Goal: Navigation & Orientation: Find specific page/section

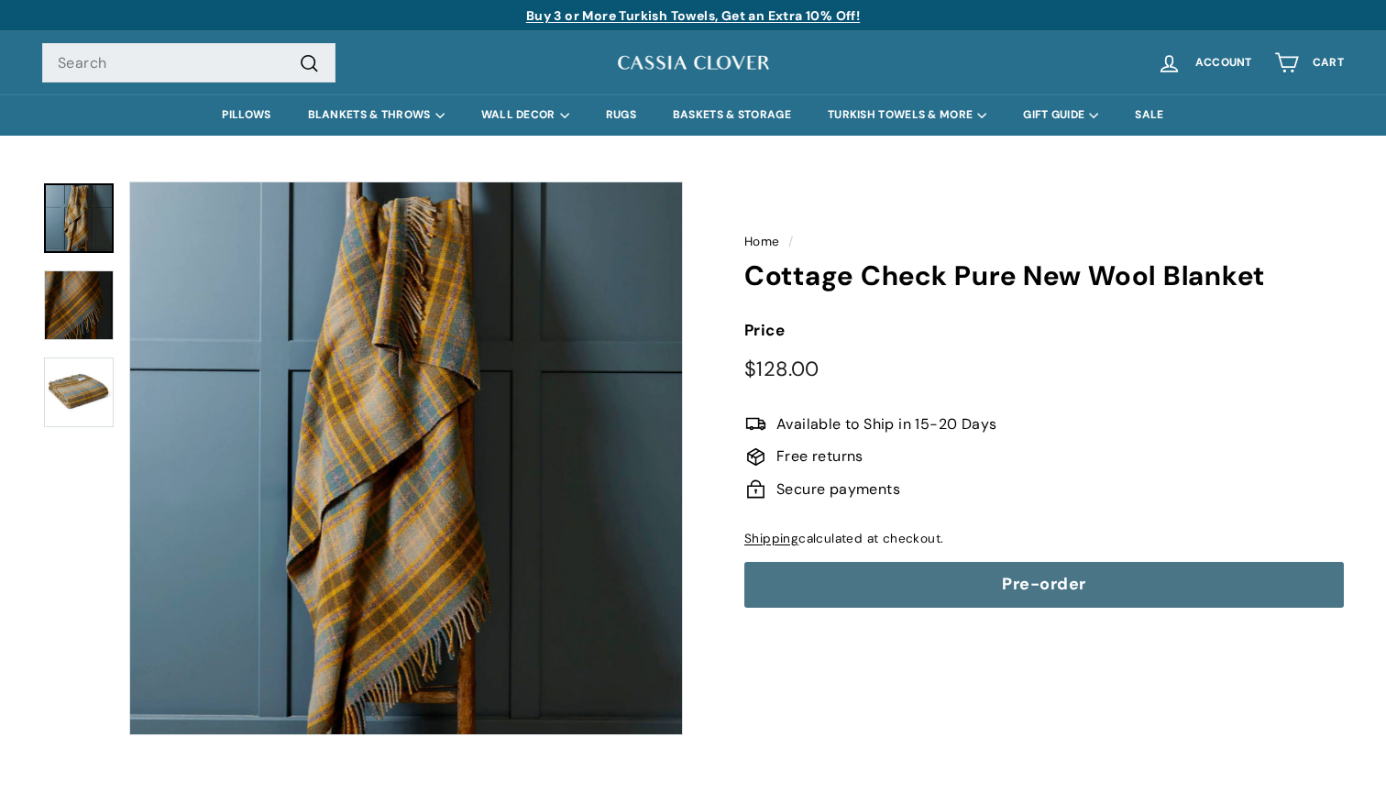
click at [89, 281] on img at bounding box center [79, 305] width 70 height 70
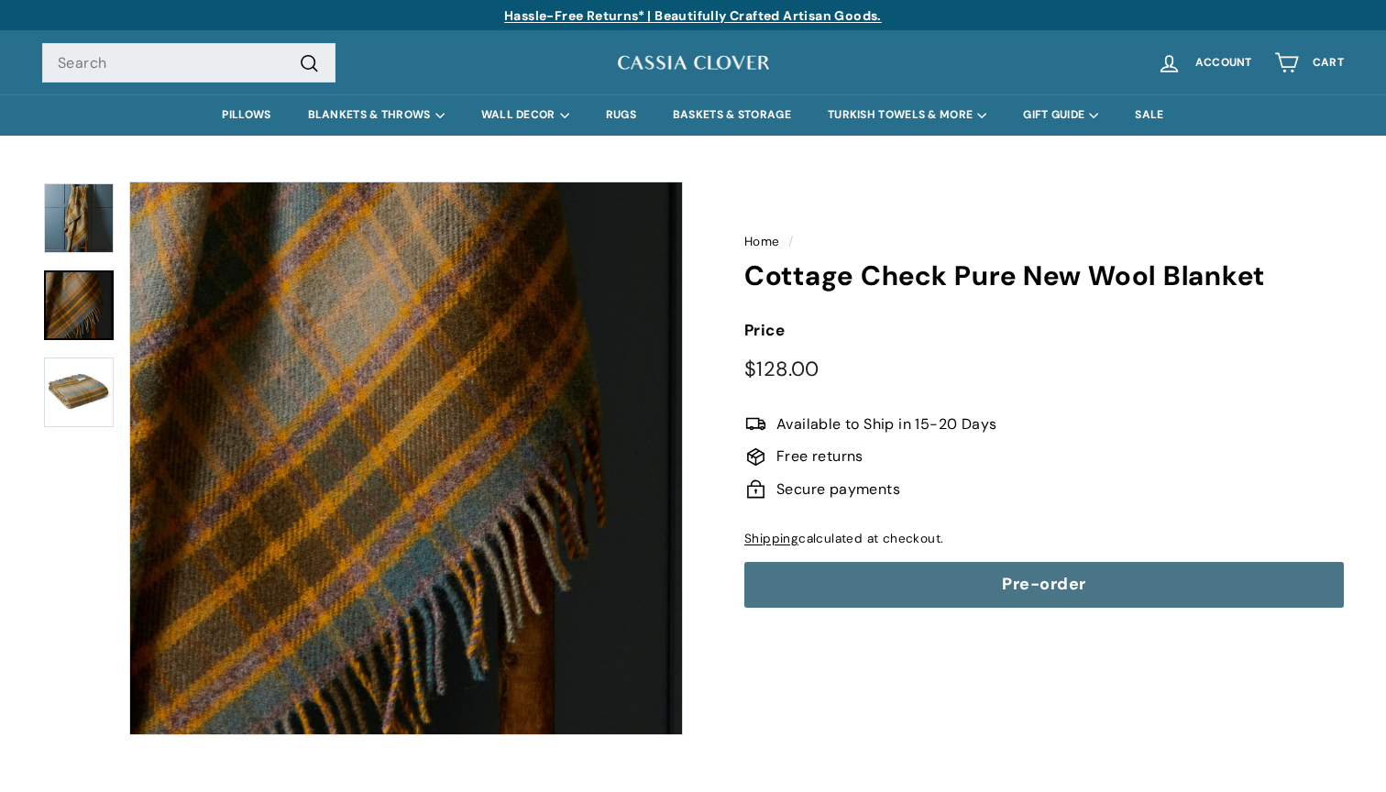
click at [84, 230] on img at bounding box center [79, 218] width 70 height 70
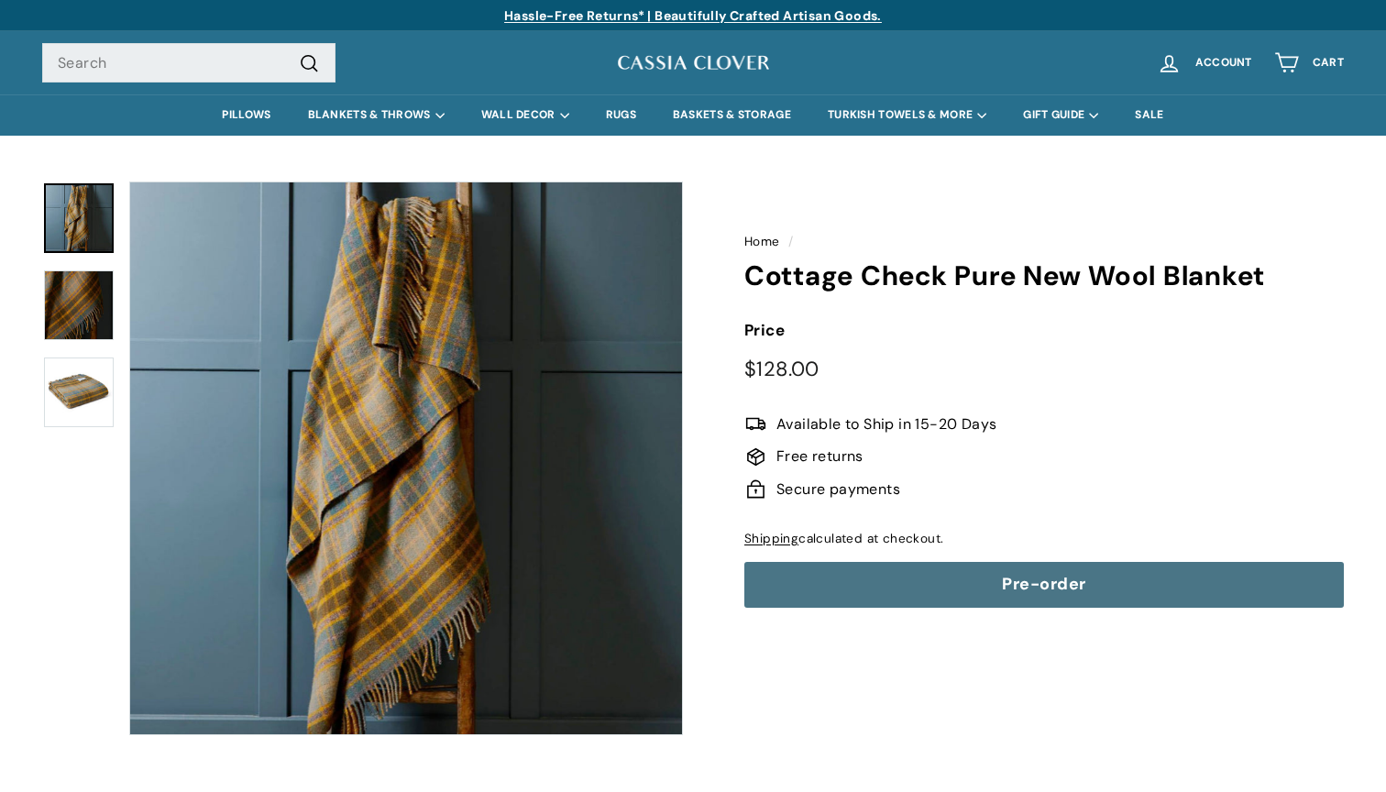
click at [63, 379] on img at bounding box center [79, 393] width 70 height 70
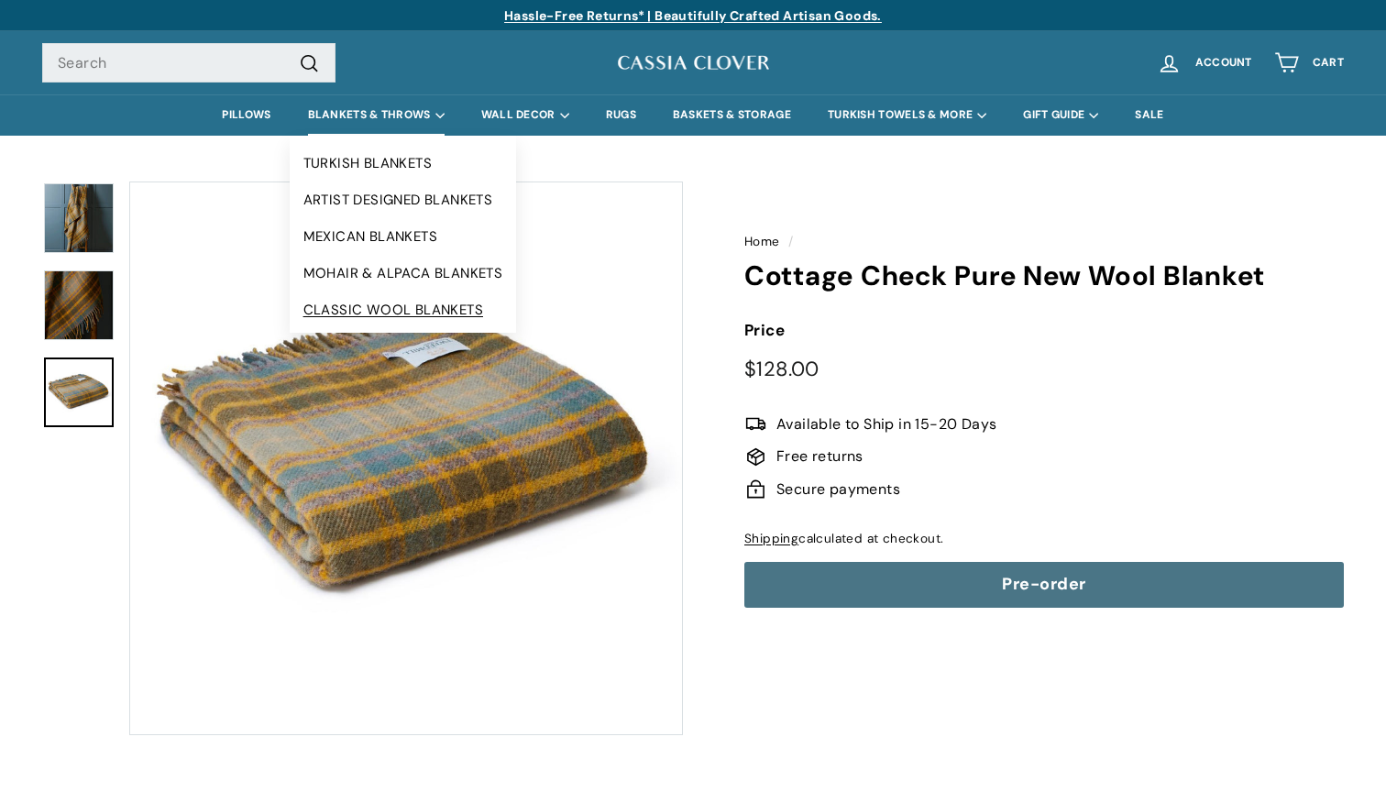
click at [347, 318] on link "CLASSIC WOOL BLANKETS" at bounding box center [403, 310] width 227 height 37
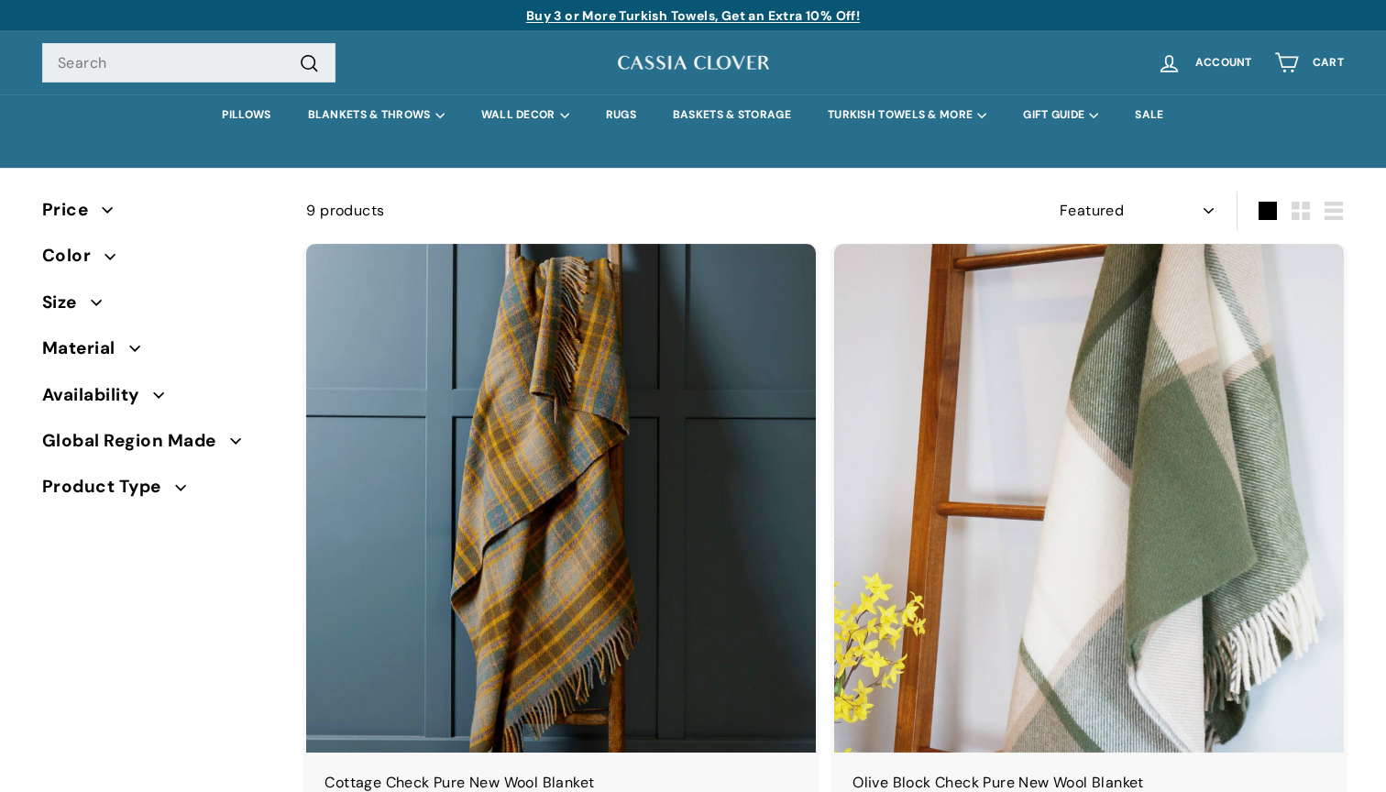
select select "manual"
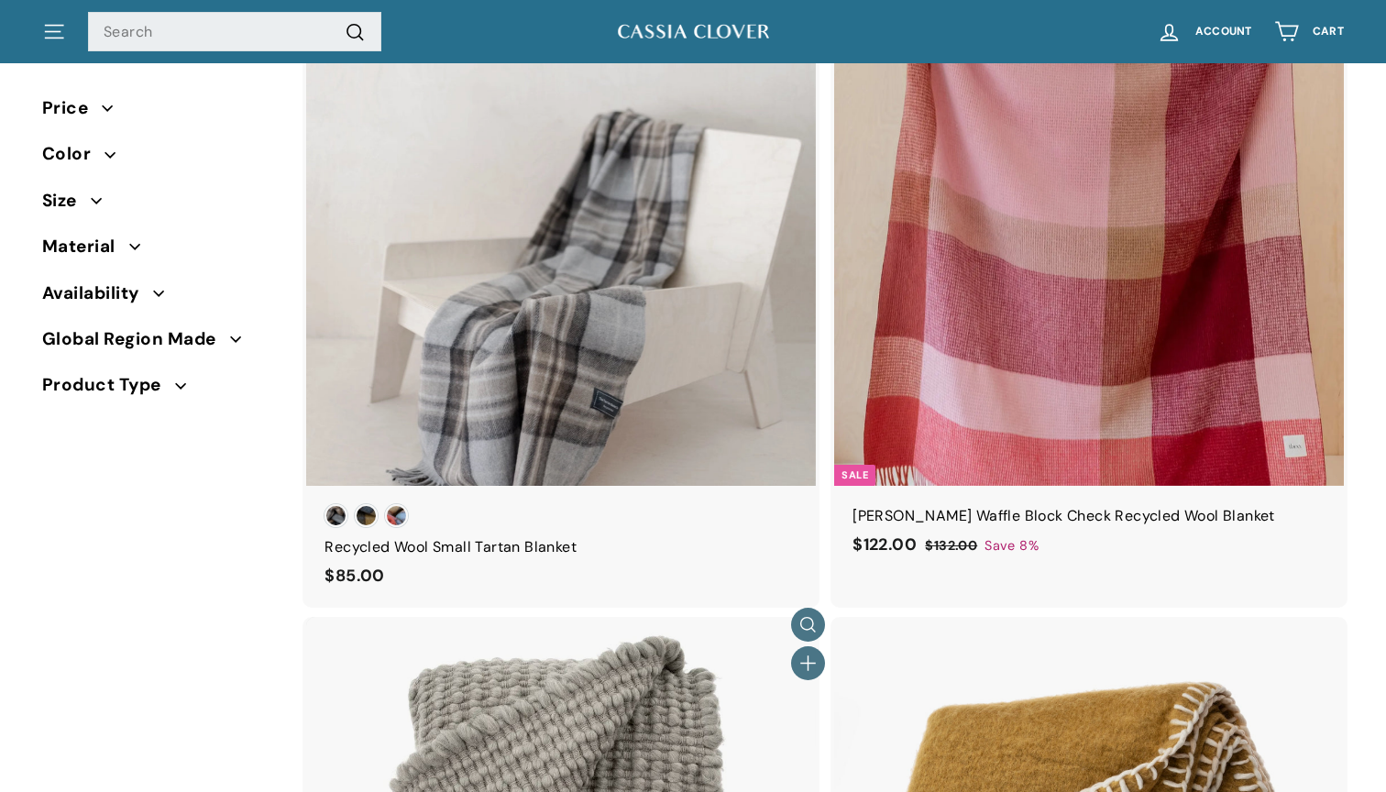
scroll to position [1518, 0]
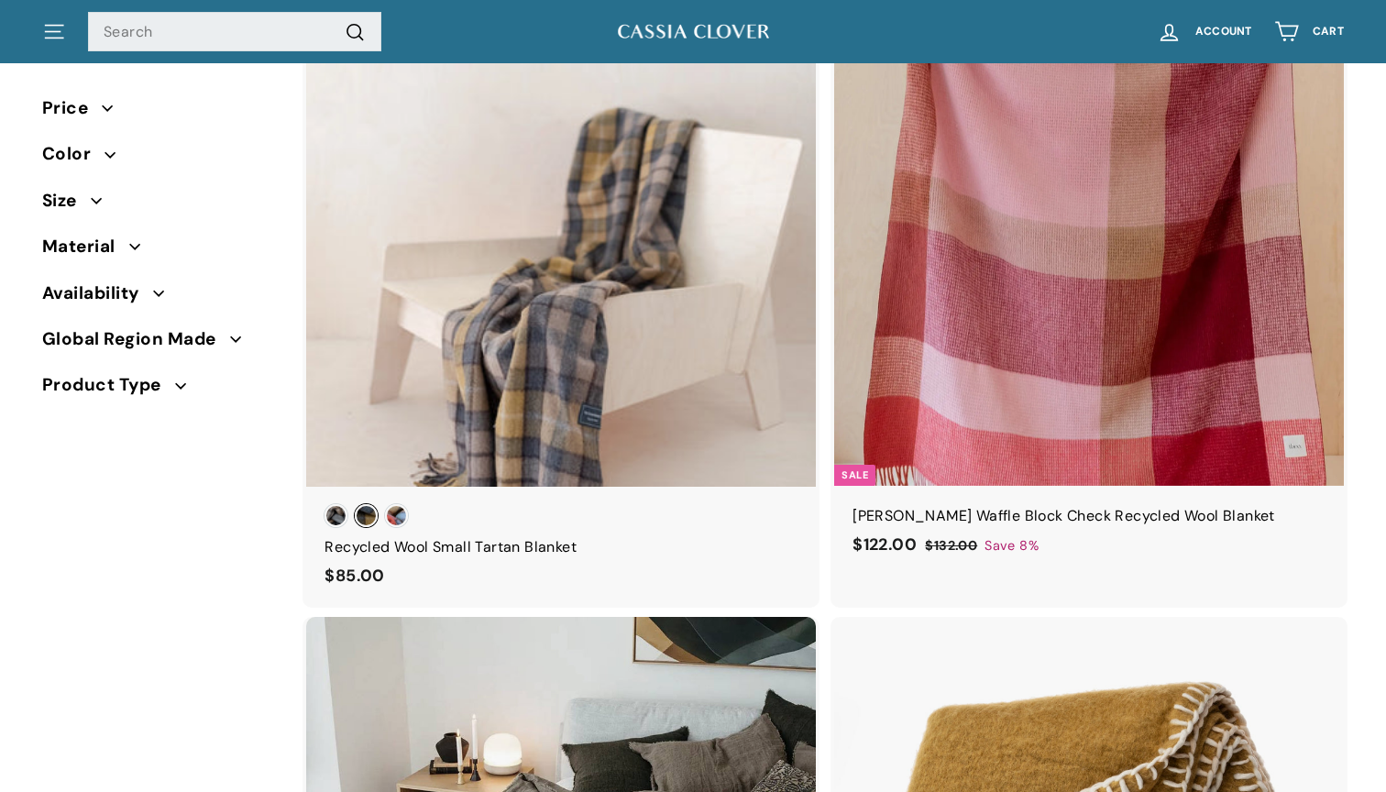
click at [367, 513] on span "[PERSON_NAME] Natural" at bounding box center [366, 515] width 23 height 23
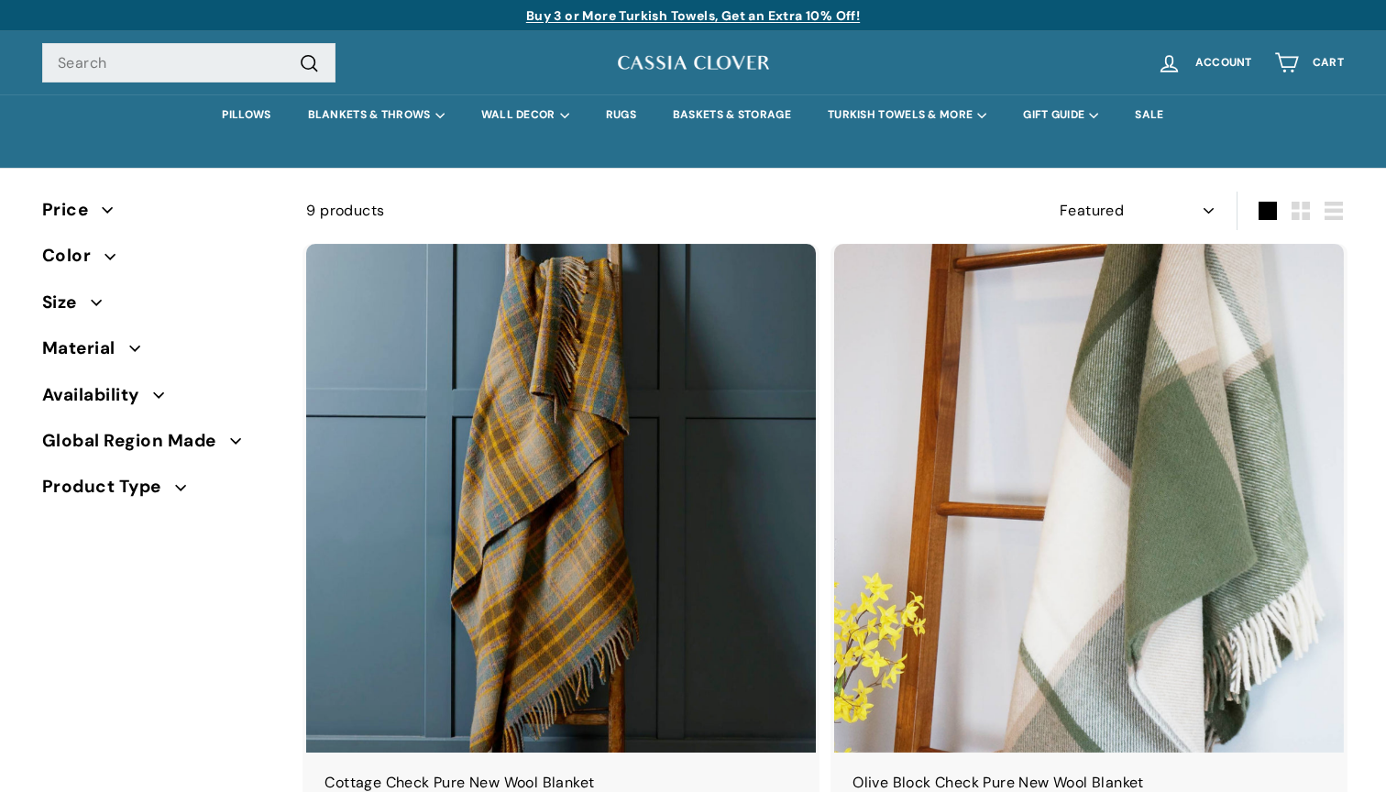
scroll to position [0, 0]
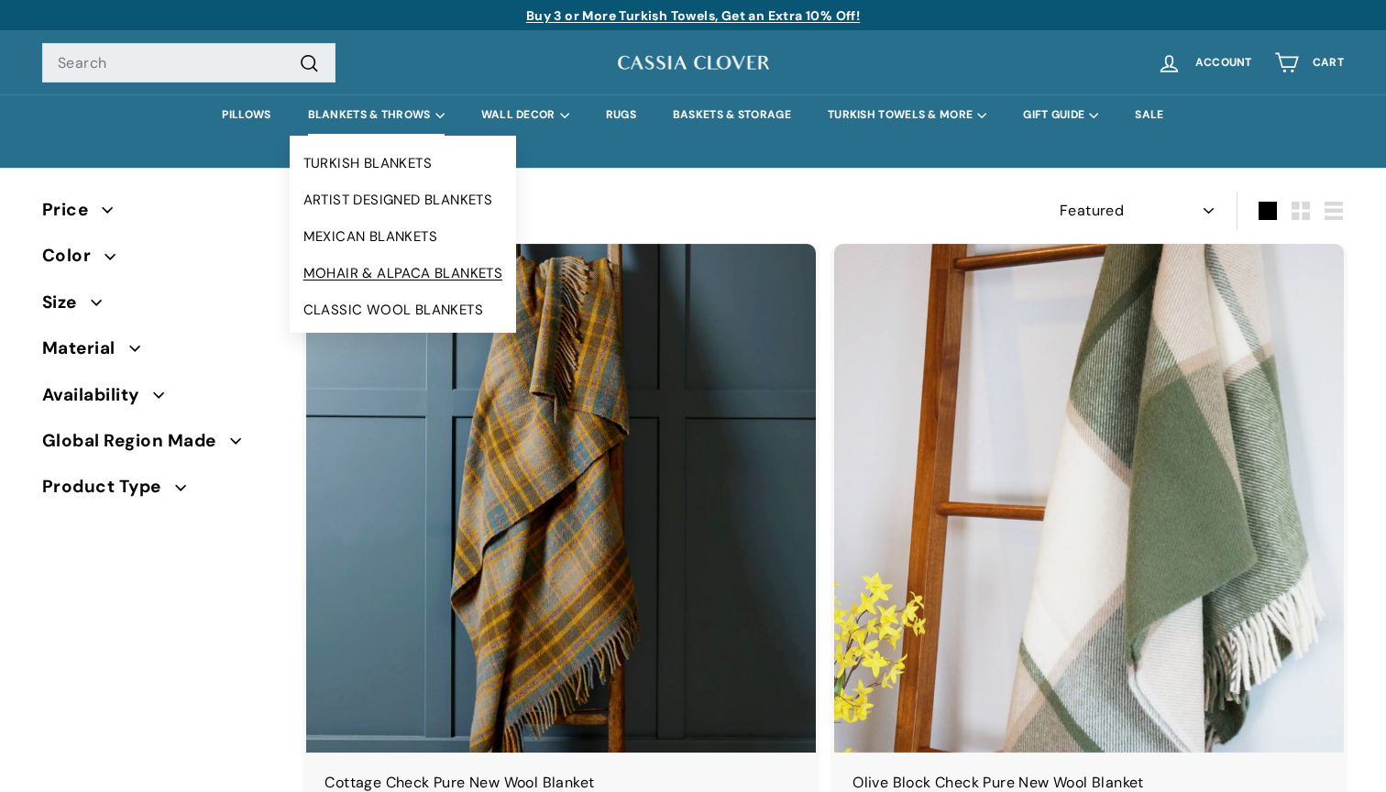
click at [386, 272] on link "MOHAIR & ALPACA BLANKETS" at bounding box center [403, 273] width 227 height 37
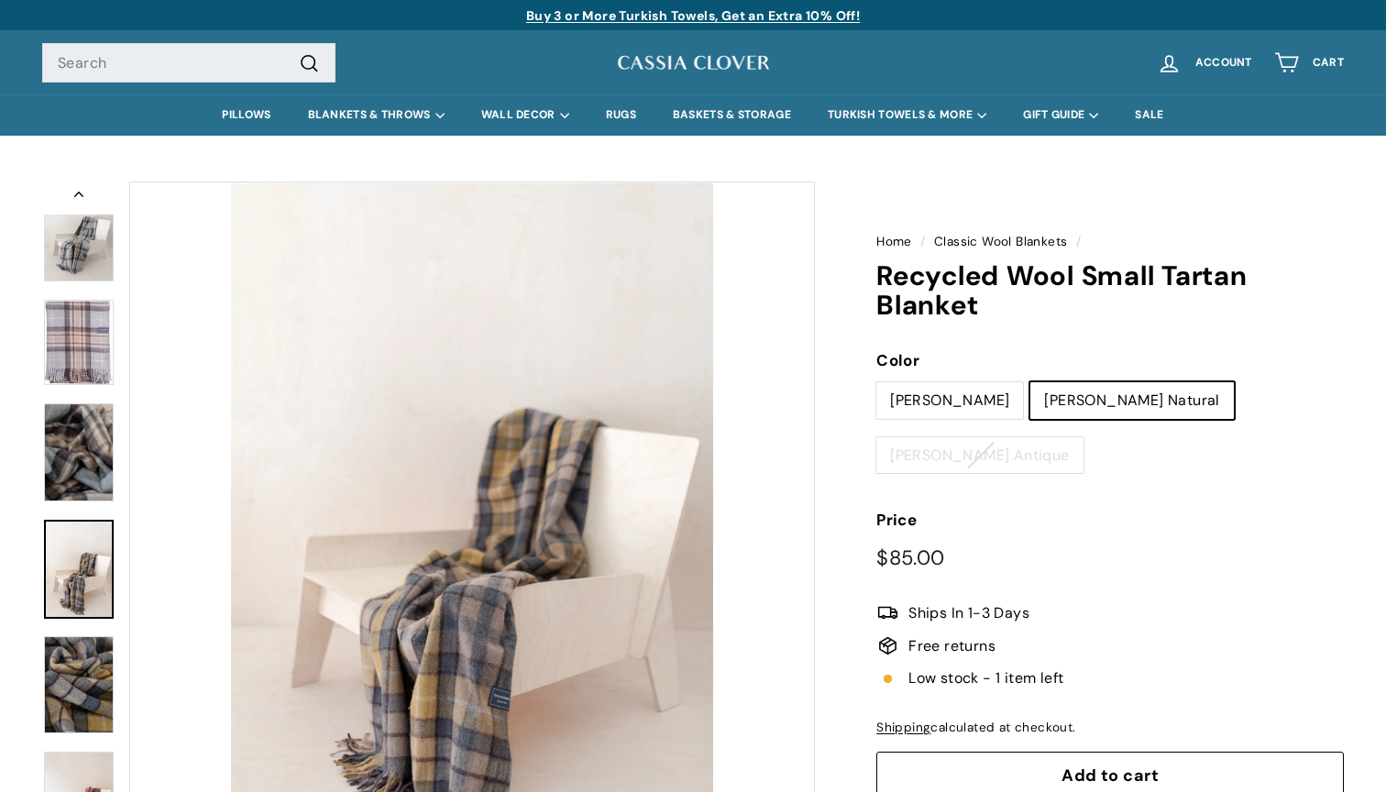
scroll to position [102, 0]
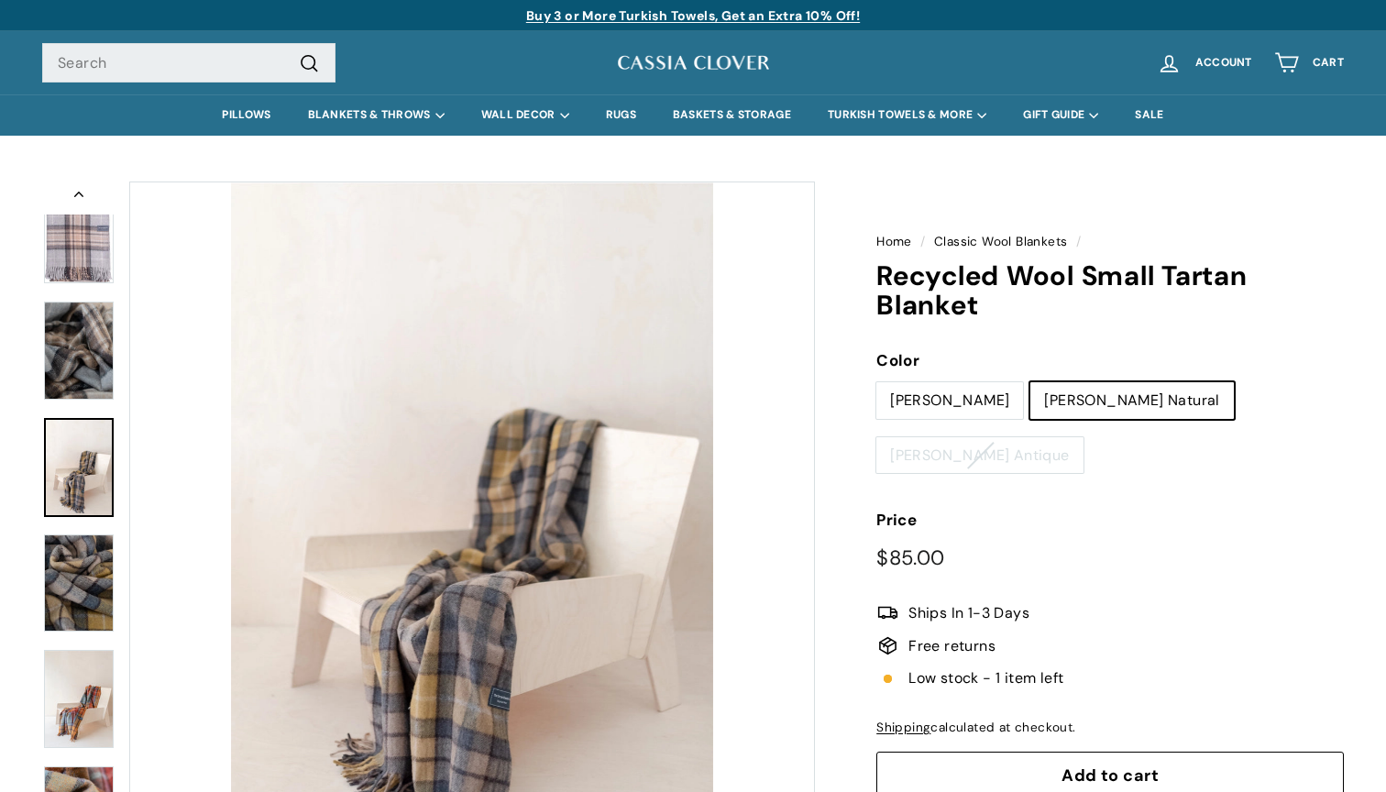
click at [70, 578] on img at bounding box center [79, 583] width 70 height 98
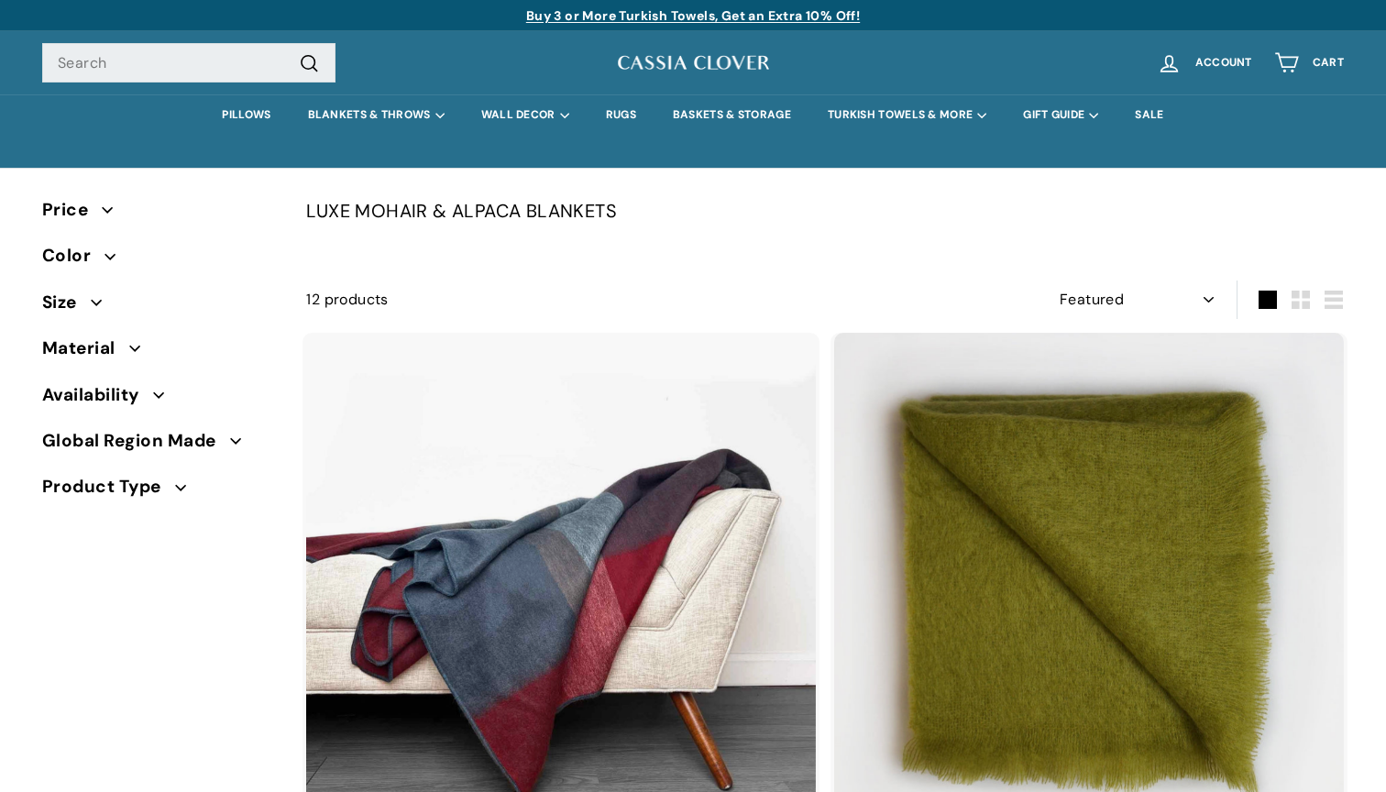
select select "manual"
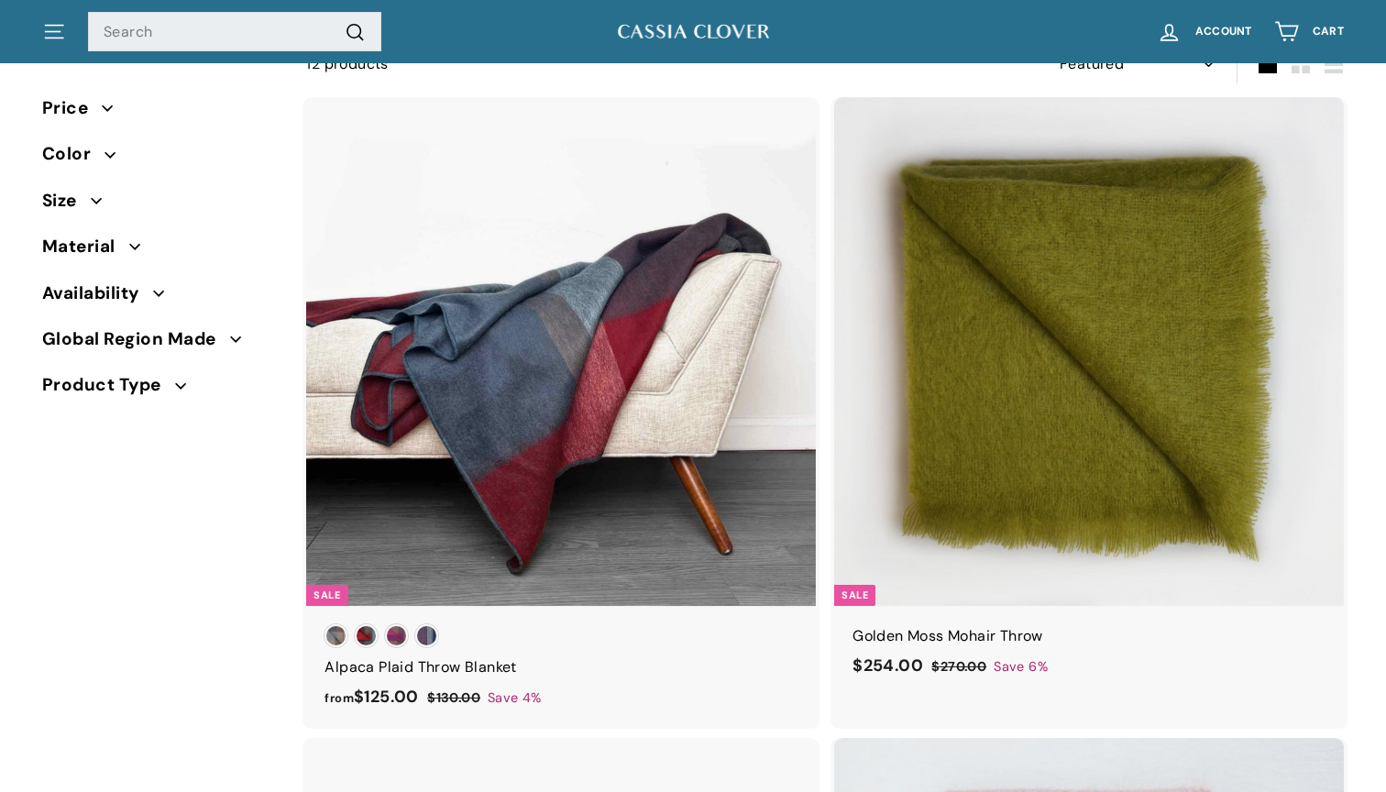
scroll to position [203, 0]
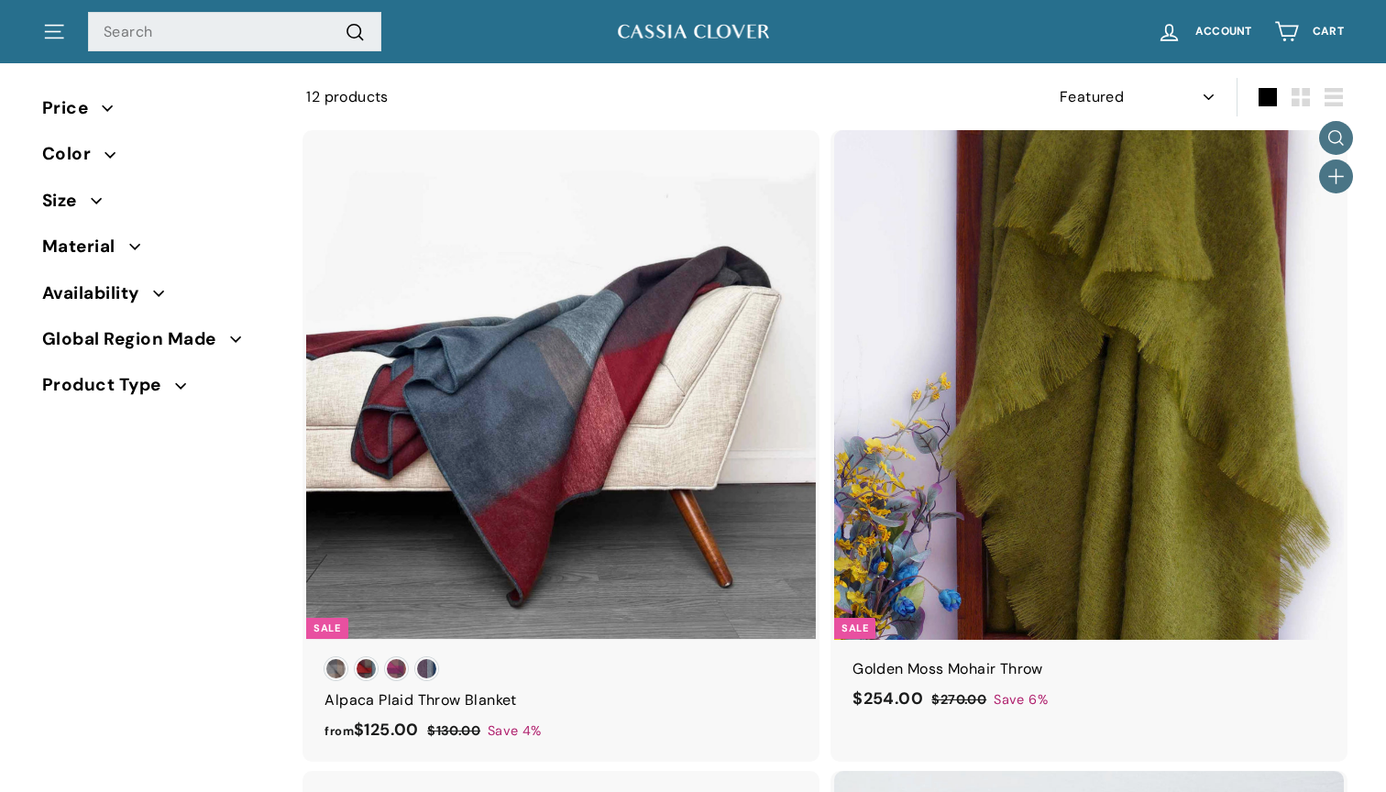
click at [1020, 458] on img at bounding box center [1089, 385] width 510 height 510
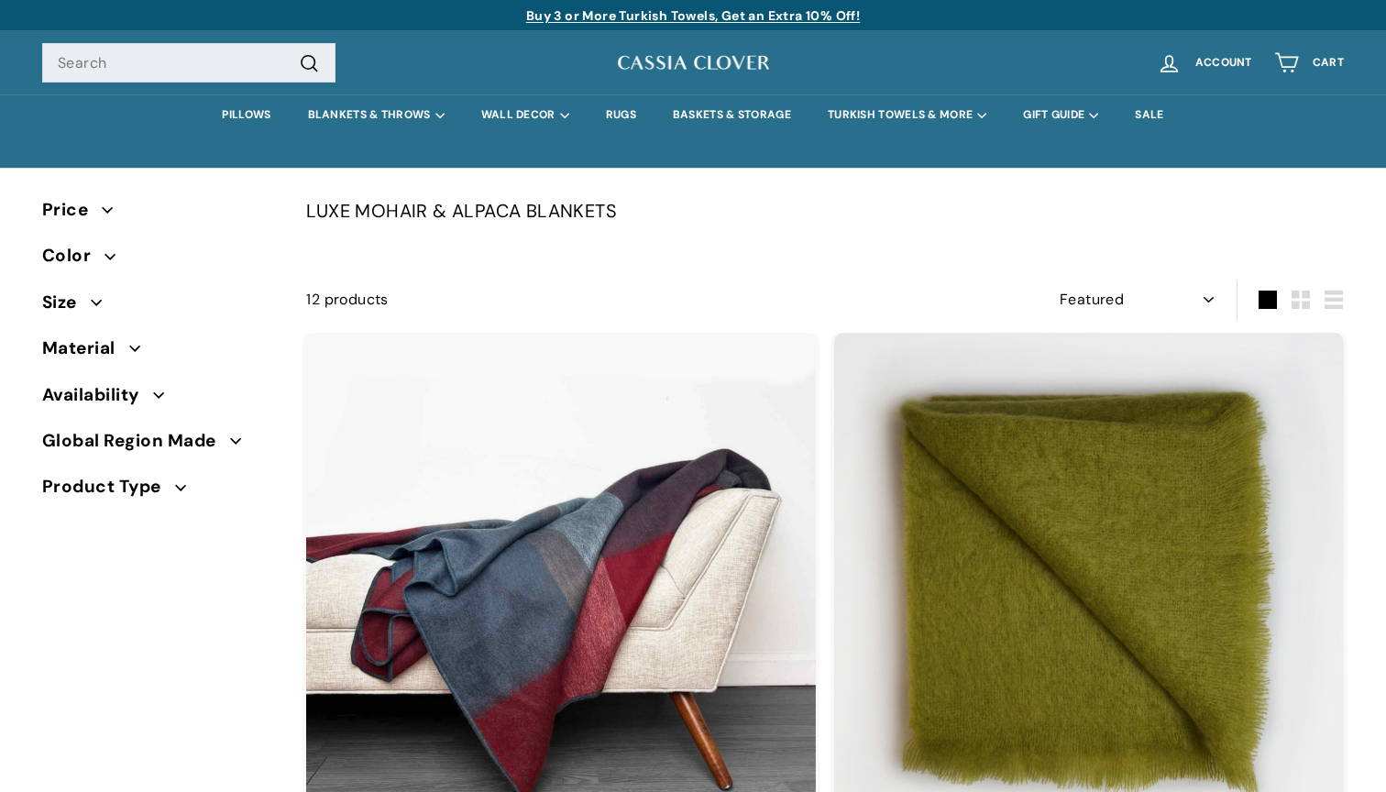
scroll to position [0, 0]
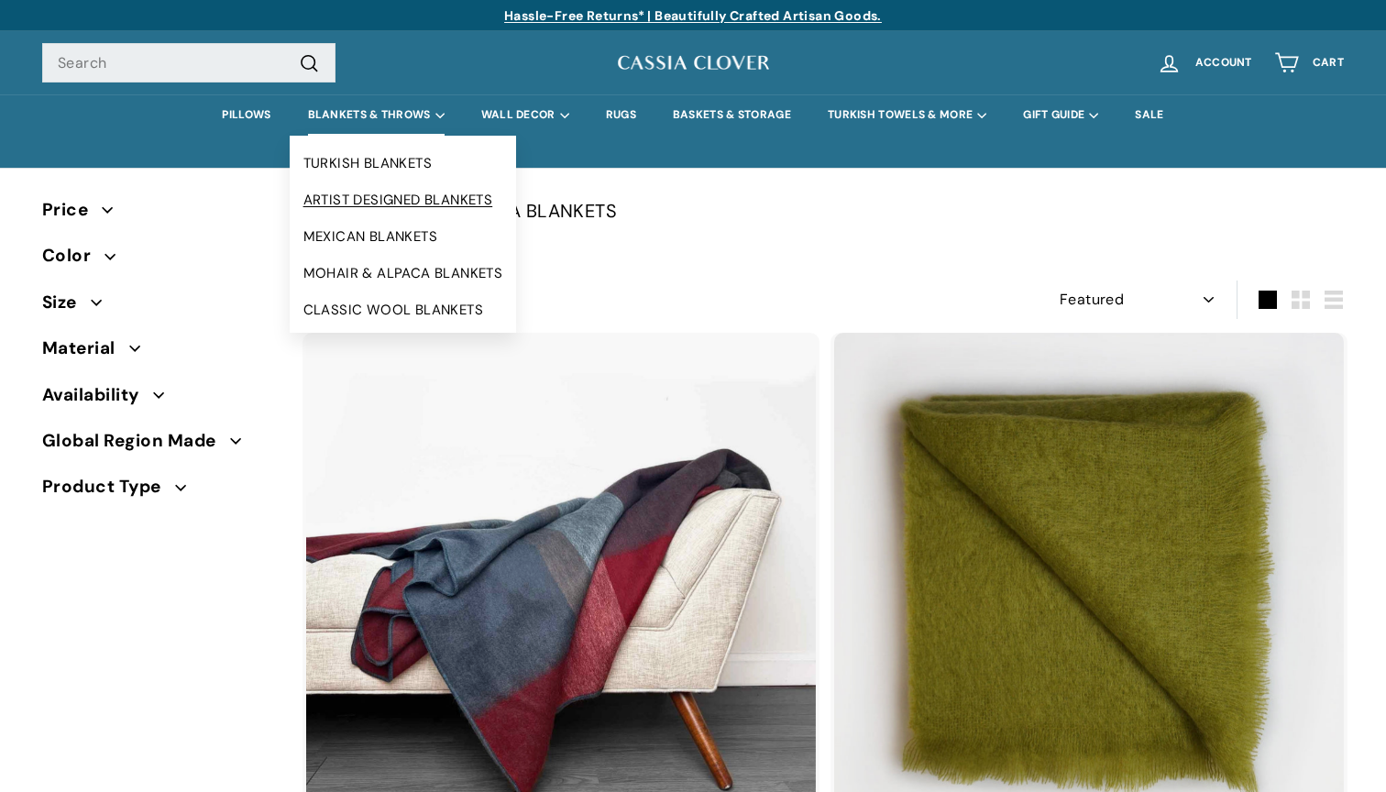
click at [380, 202] on link "ARTIST DESIGNED BLANKETS" at bounding box center [403, 200] width 227 height 37
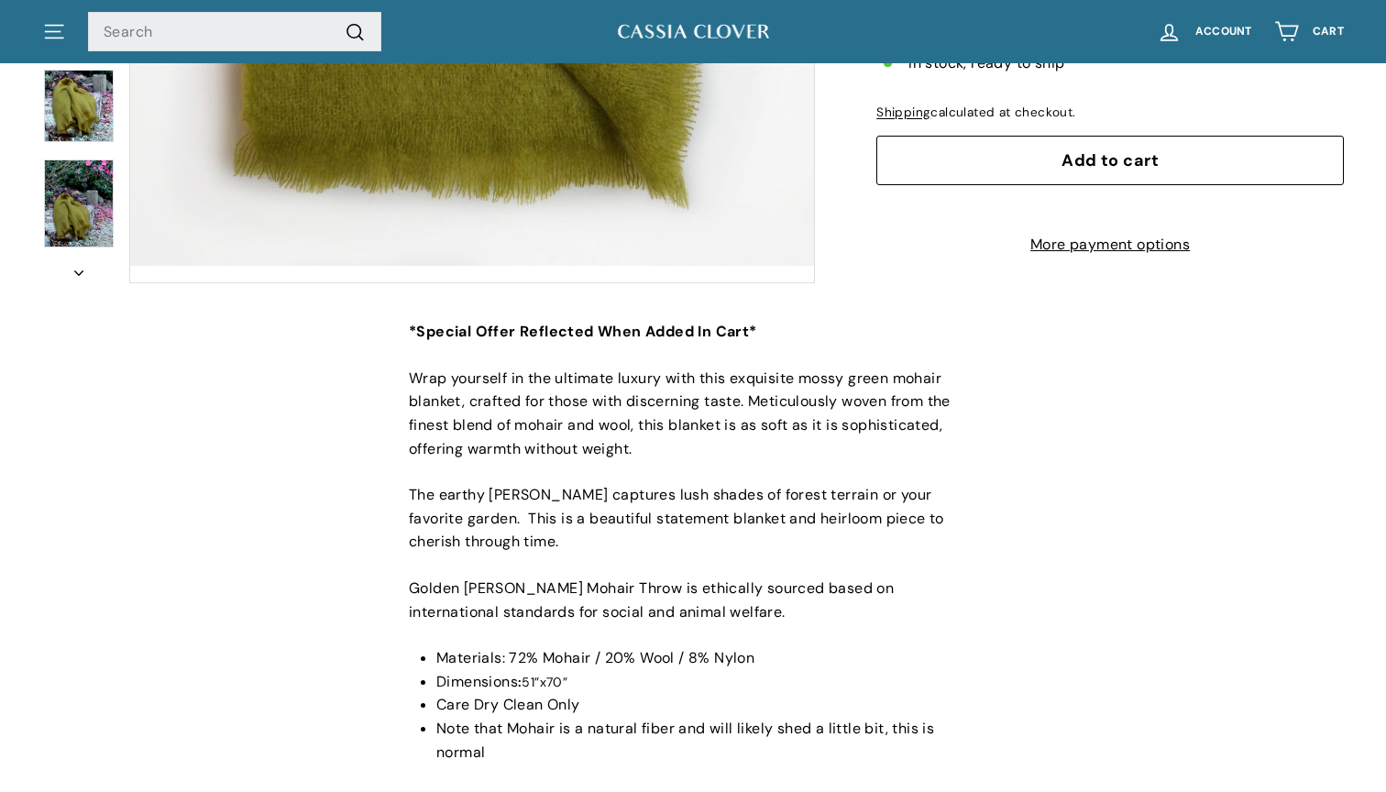
scroll to position [584, 0]
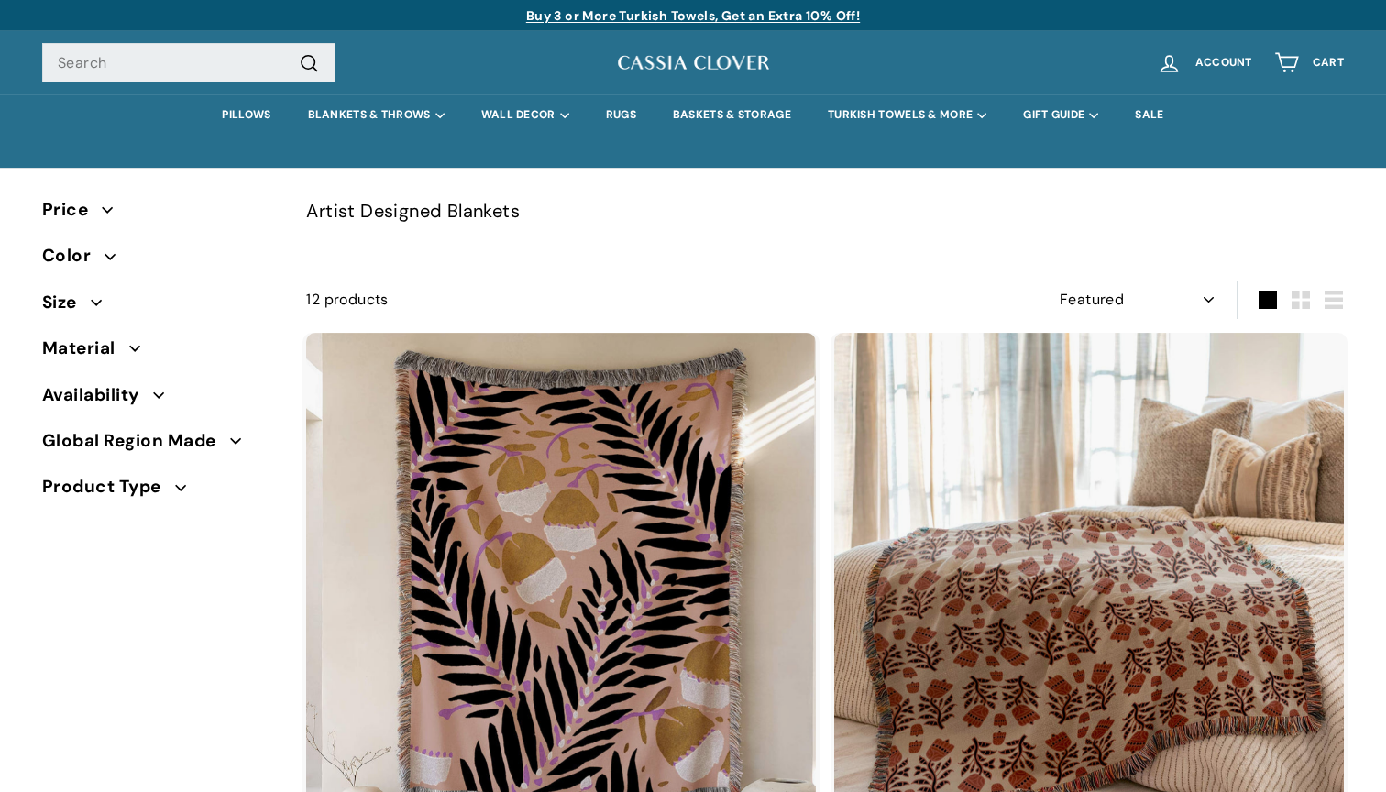
select select "manual"
click at [617, 121] on link "RUGS" at bounding box center [621, 114] width 67 height 41
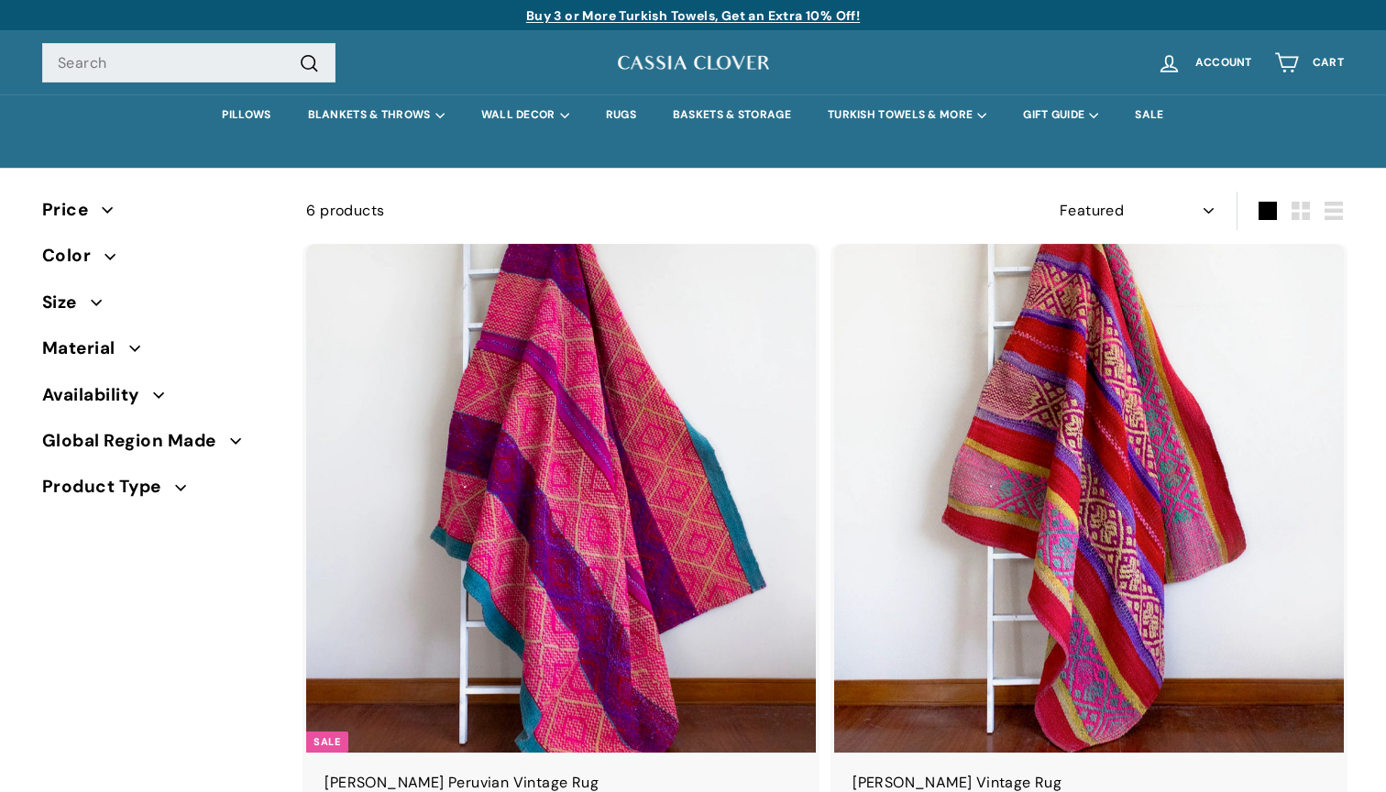
select select "manual"
click at [229, 113] on link "PILLOWS" at bounding box center [246, 114] width 85 height 41
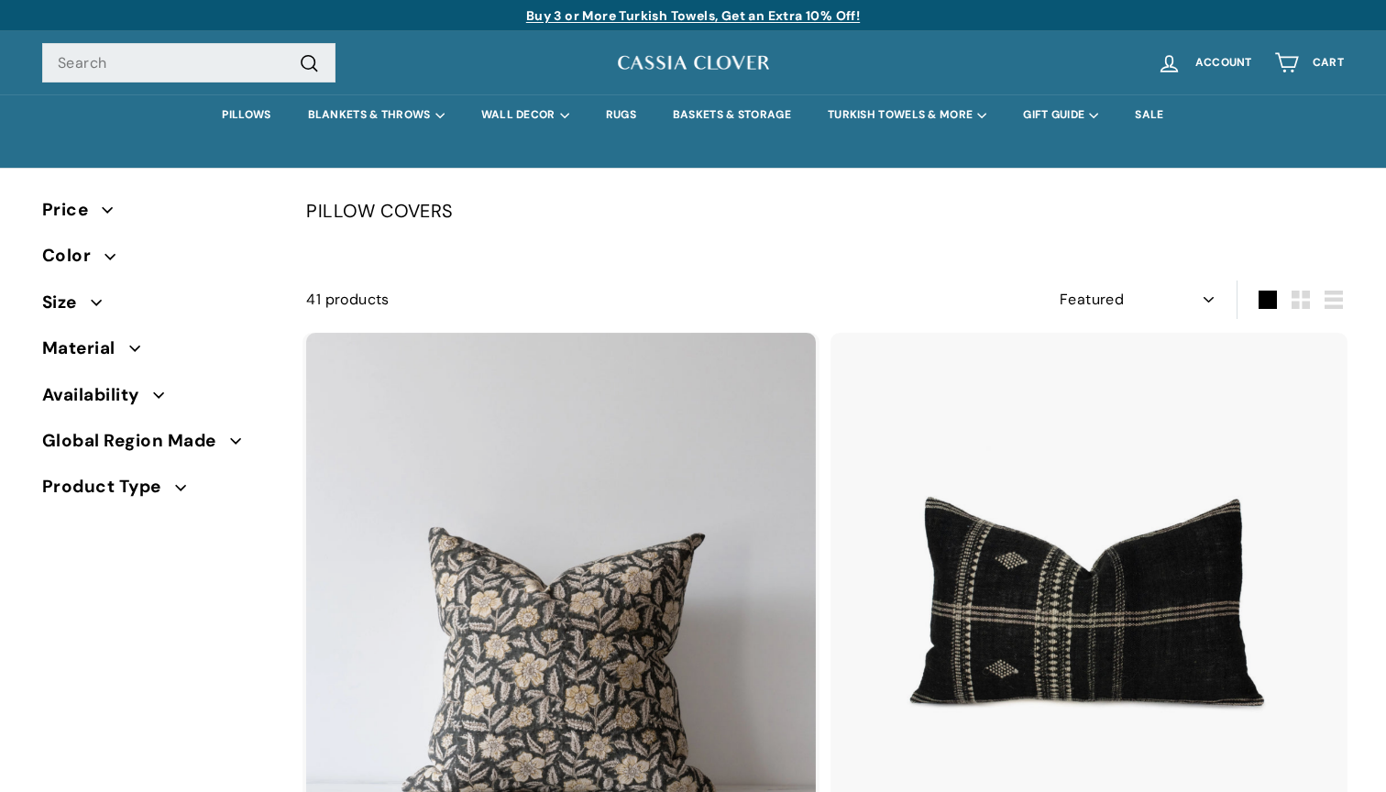
select select "manual"
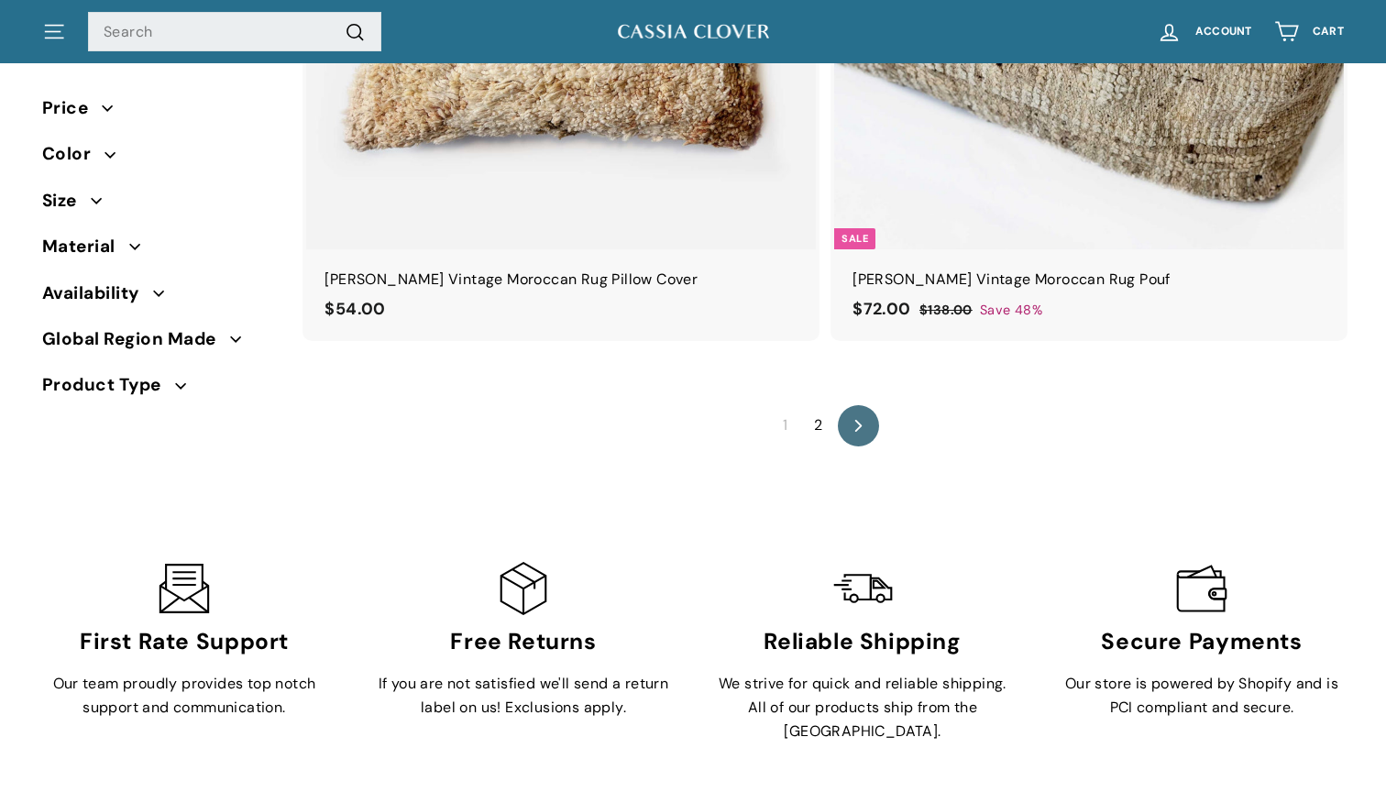
scroll to position [12265, 0]
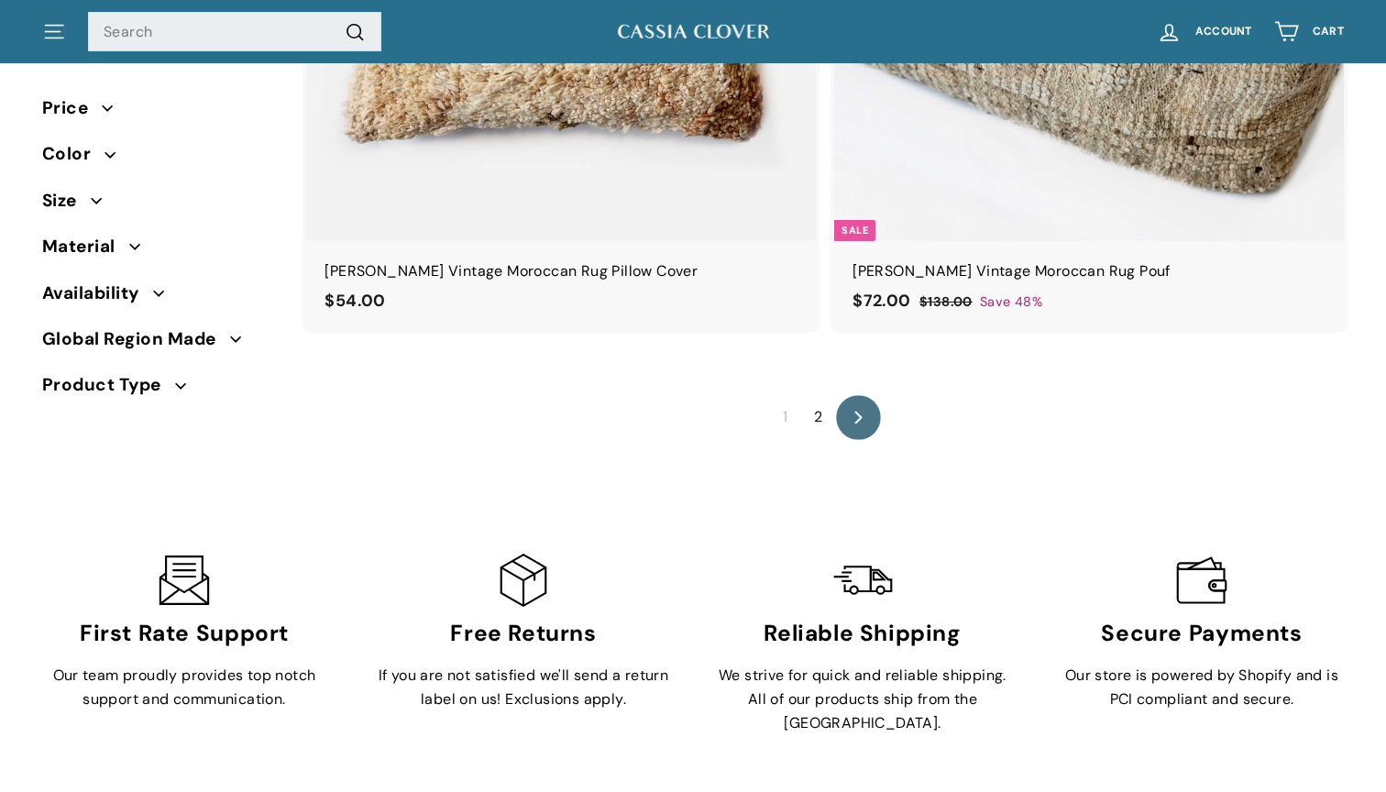
click at [857, 411] on icon "icon-chevron" at bounding box center [858, 417] width 13 height 13
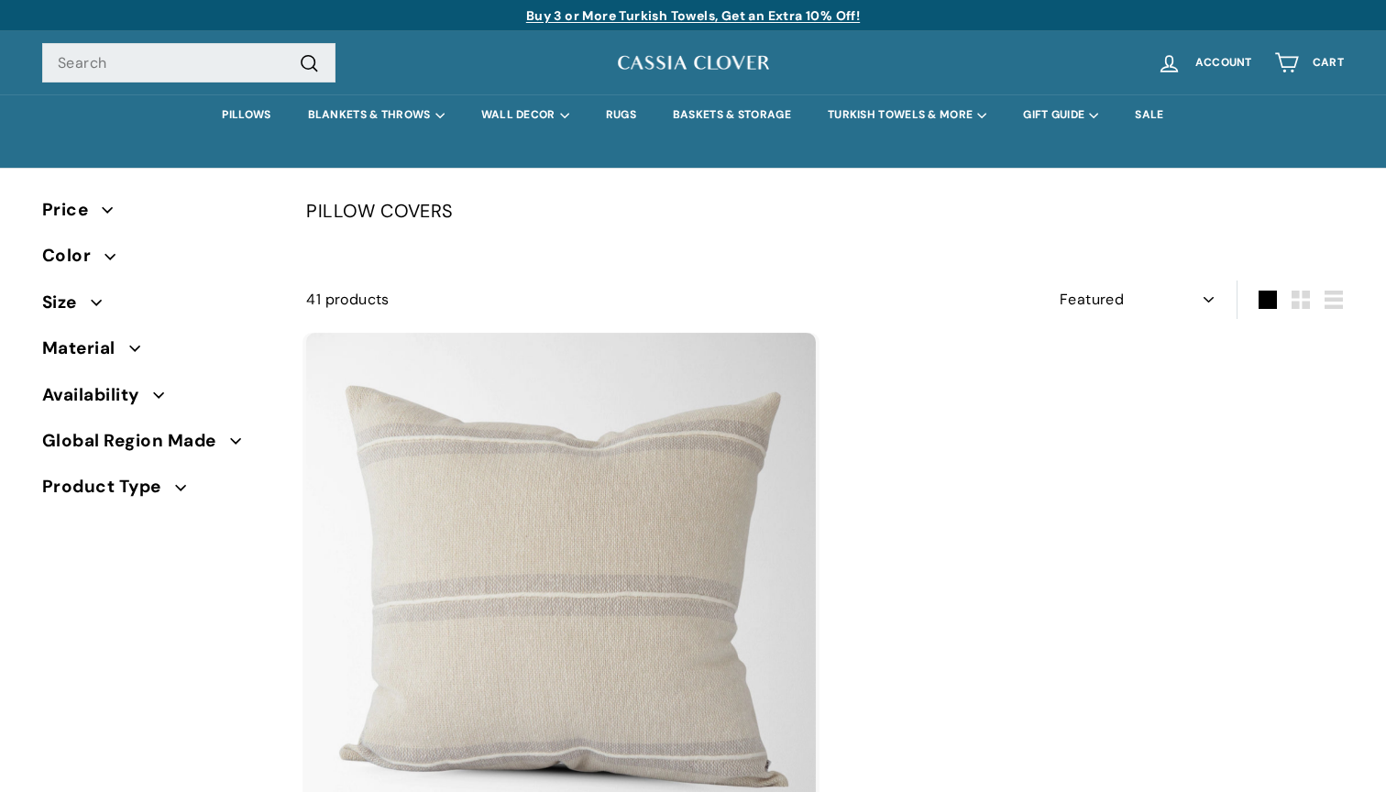
select select "manual"
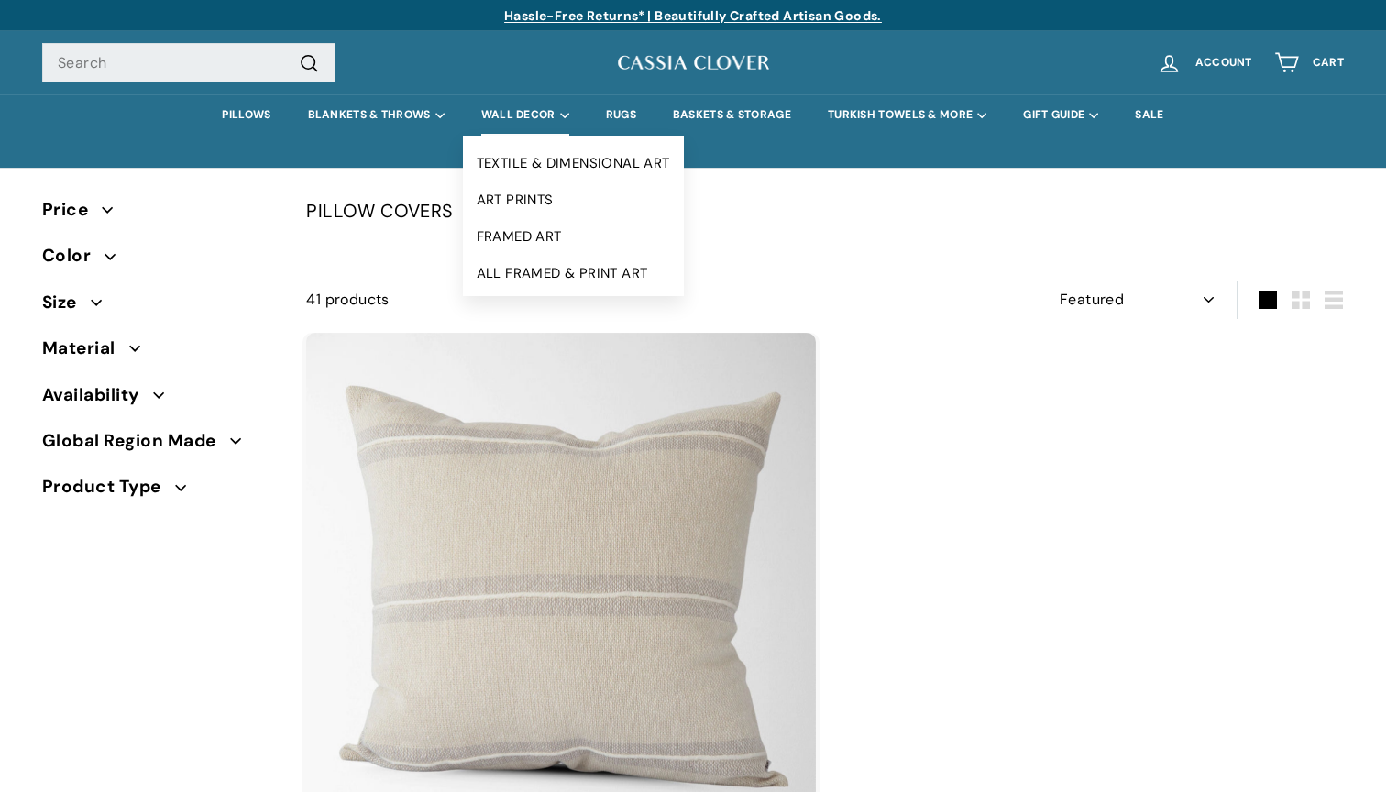
click at [528, 107] on summary "WALL DECOR" at bounding box center [525, 114] width 125 height 41
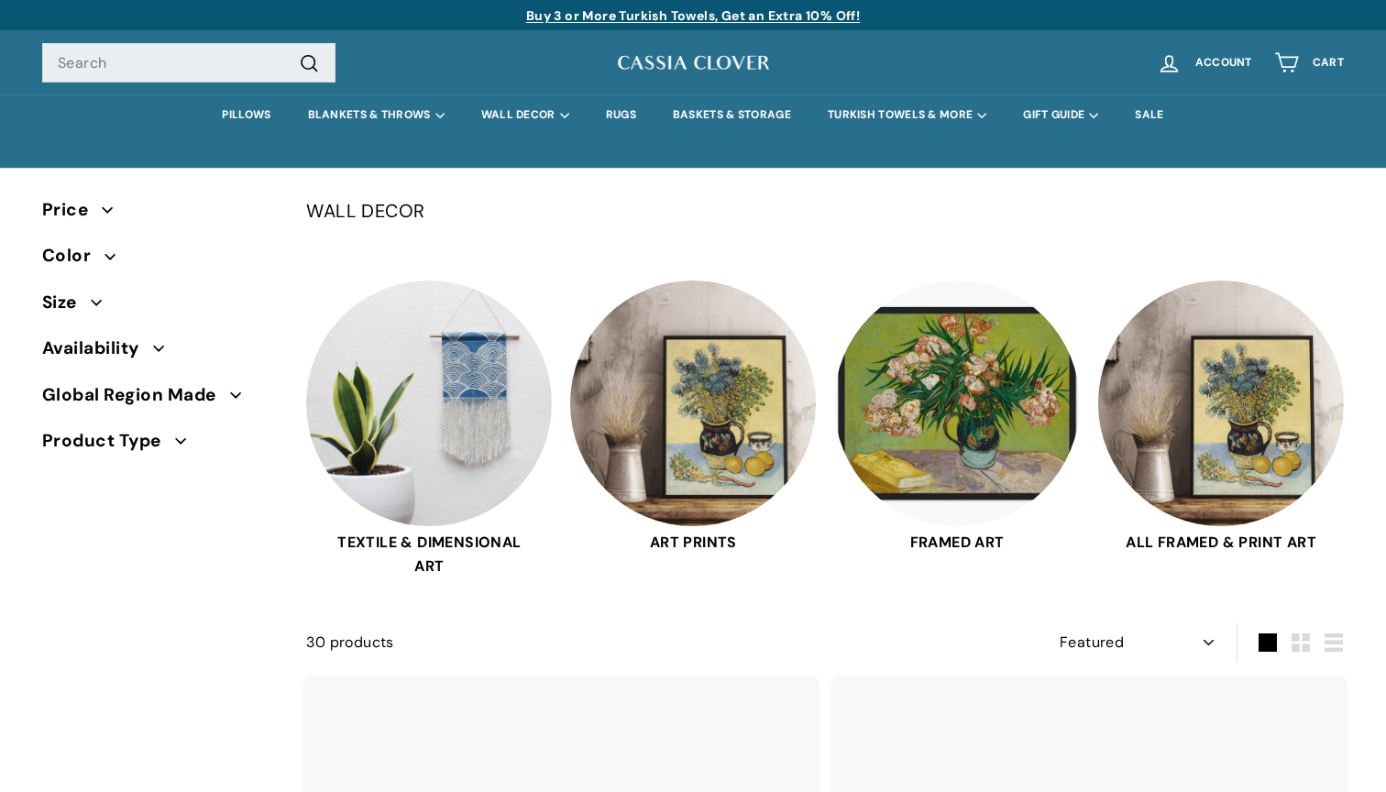
select select "manual"
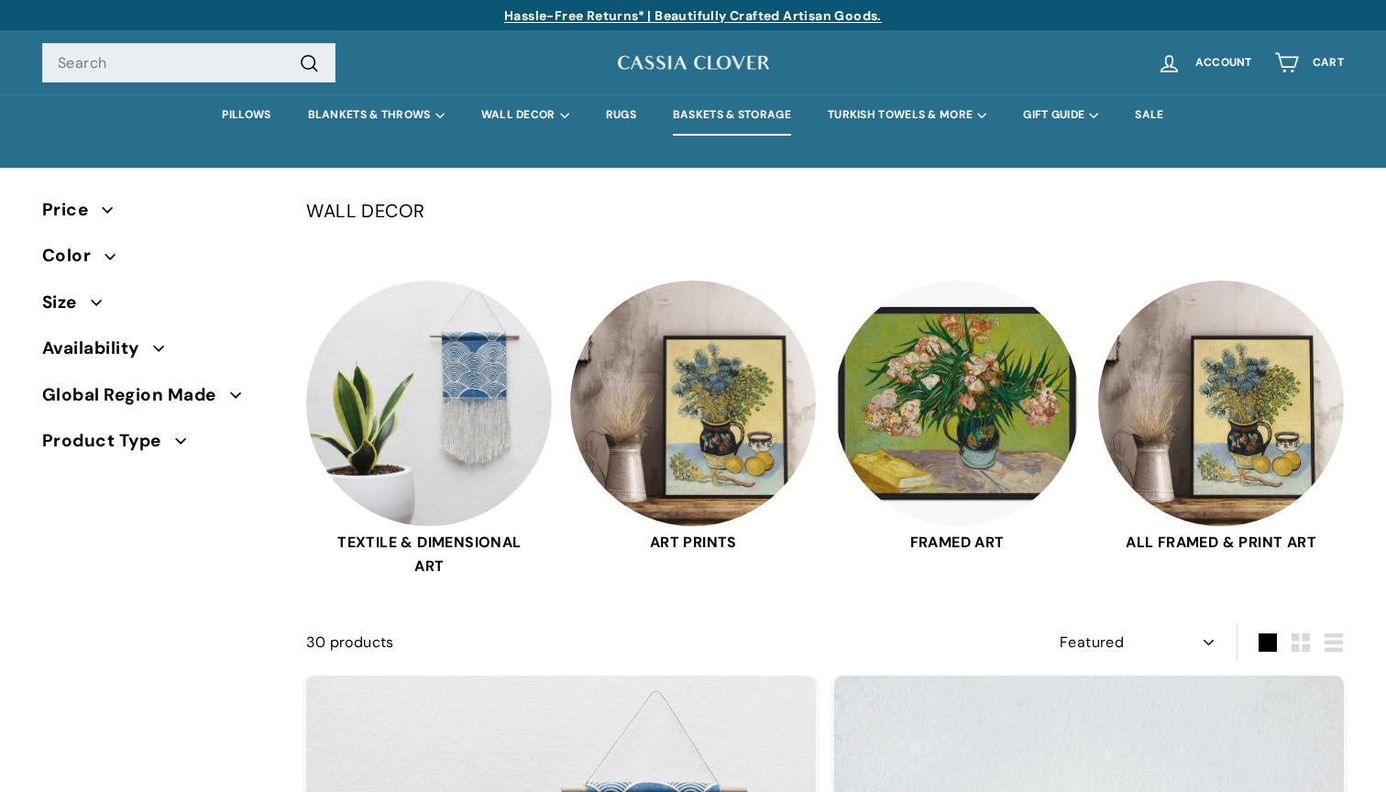
click at [723, 112] on link "BASKETS & STORAGE" at bounding box center [732, 114] width 155 height 41
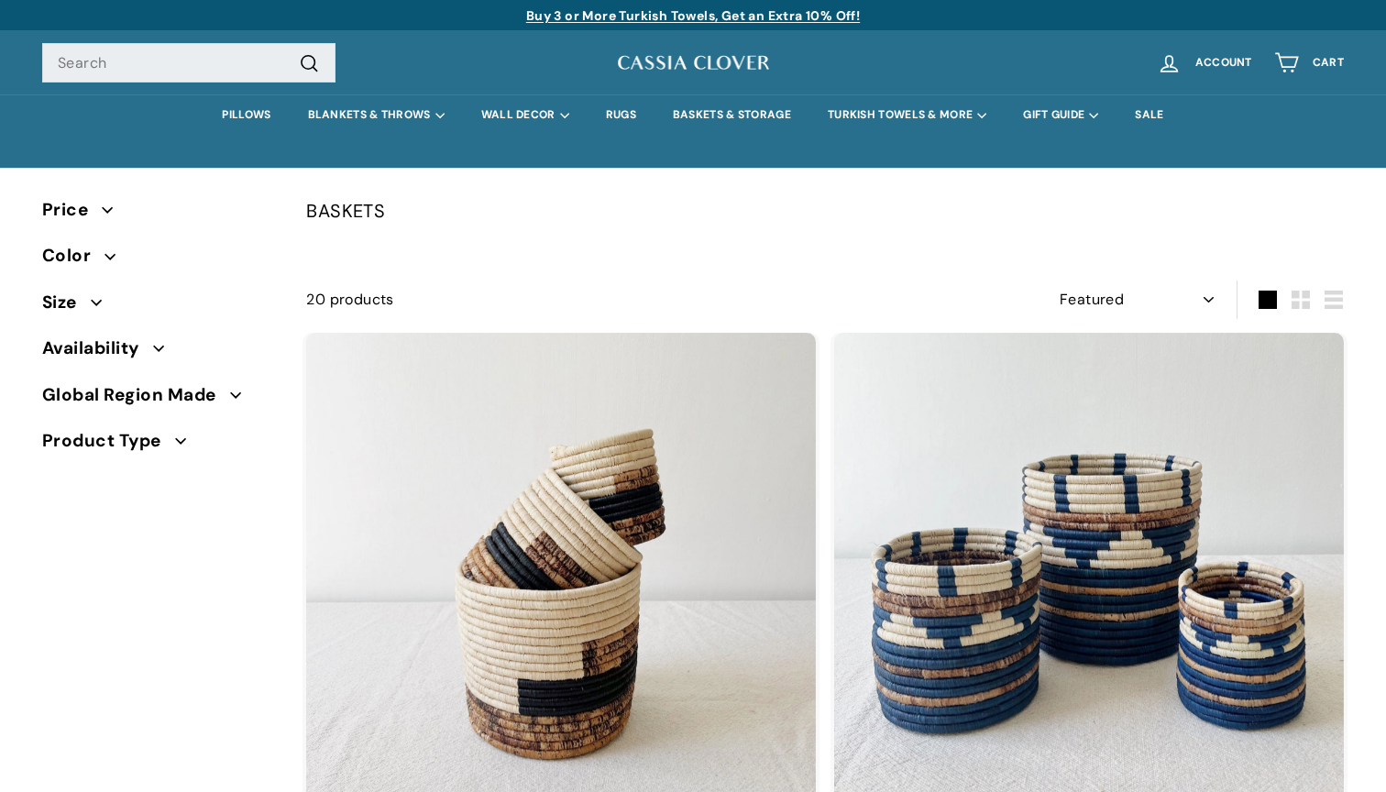
select select "manual"
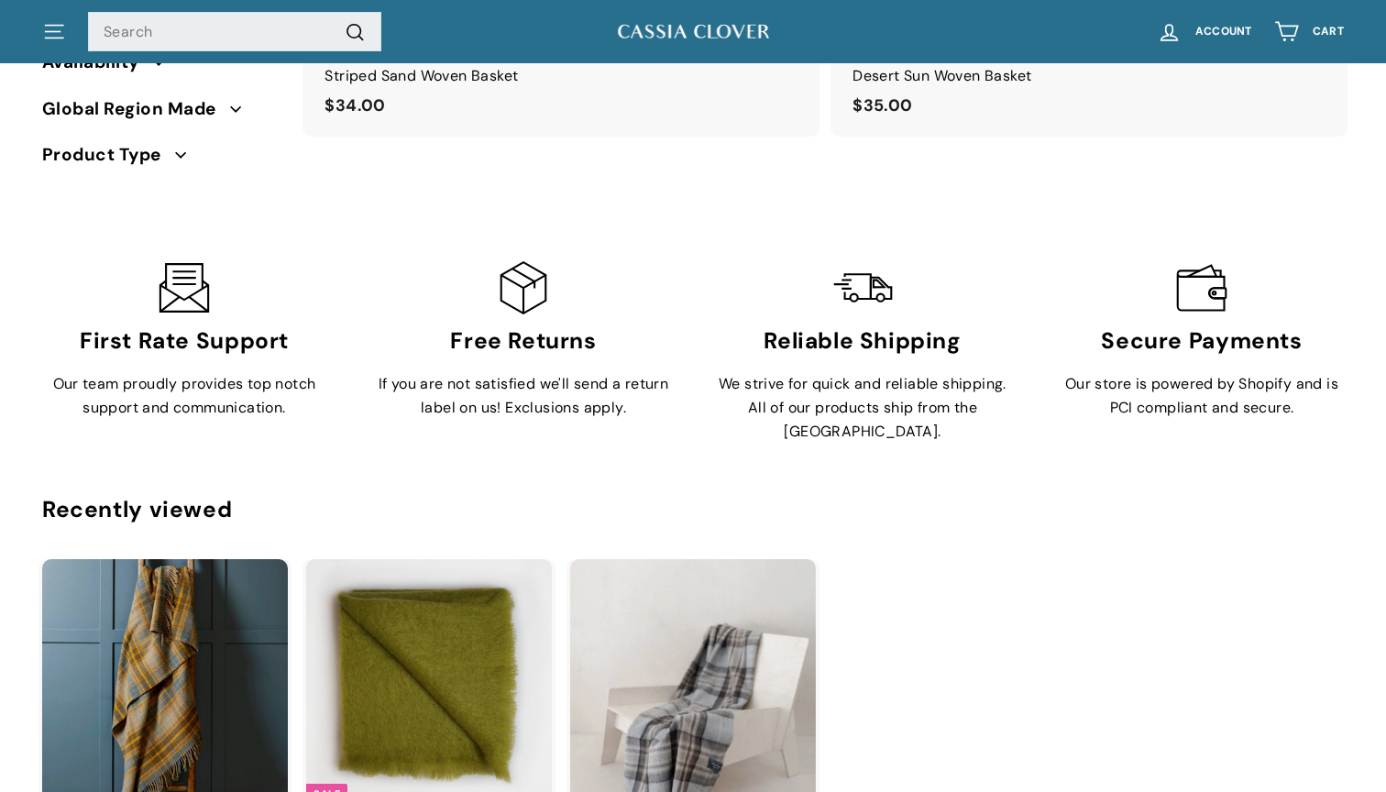
scroll to position [6285, 0]
